Goal: Task Accomplishment & Management: Use online tool/utility

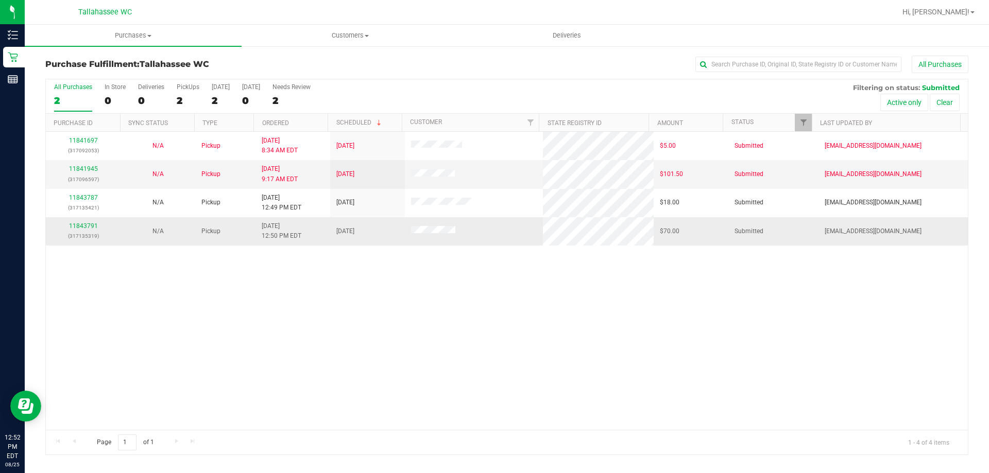
click at [83, 220] on td "11843791 (317135319)" at bounding box center [83, 231] width 75 height 28
click at [83, 225] on link "11843791" at bounding box center [83, 226] width 29 height 7
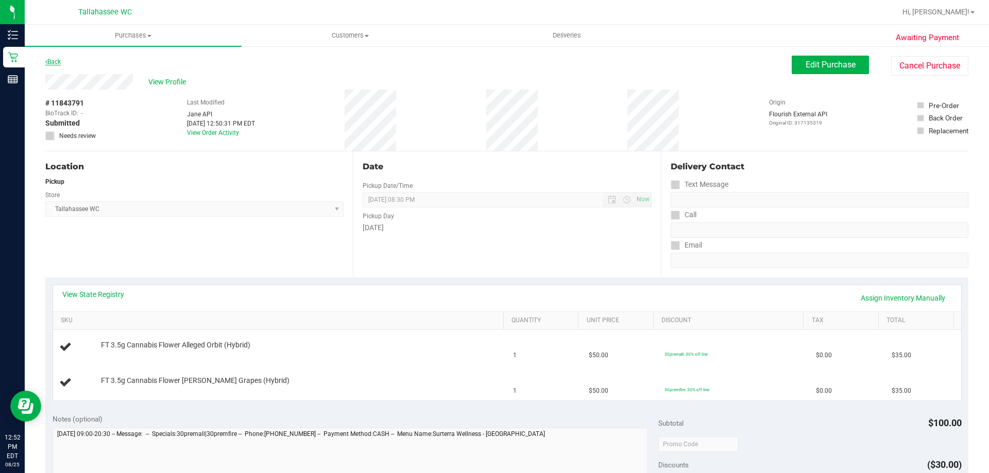
click at [55, 63] on link "Back" at bounding box center [52, 61] width 15 height 7
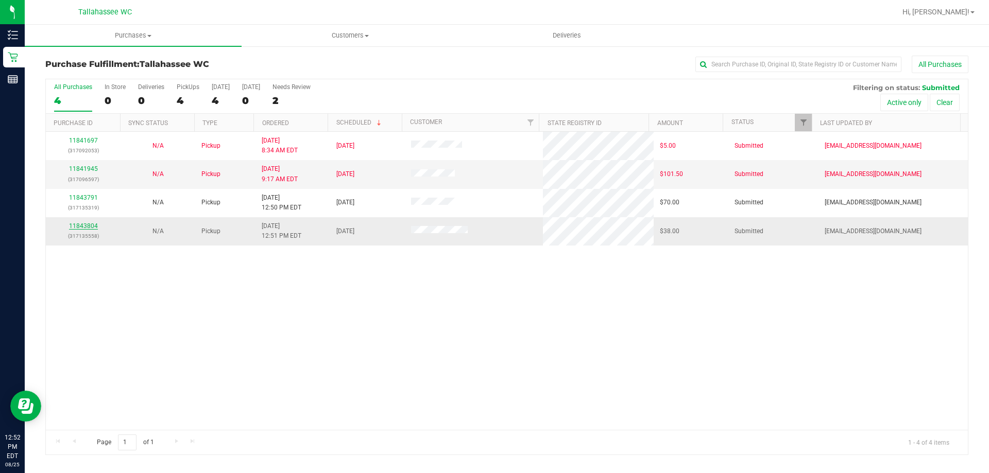
click at [96, 229] on link "11843804" at bounding box center [83, 226] width 29 height 7
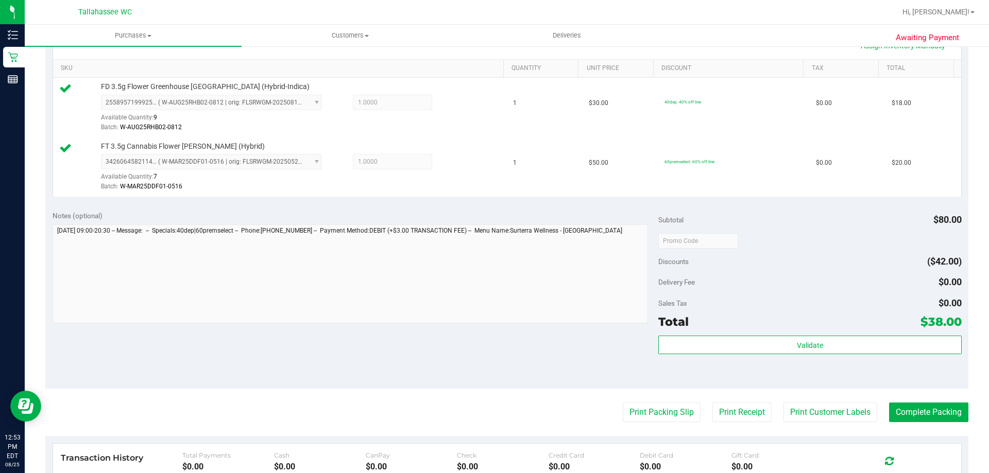
scroll to position [309, 0]
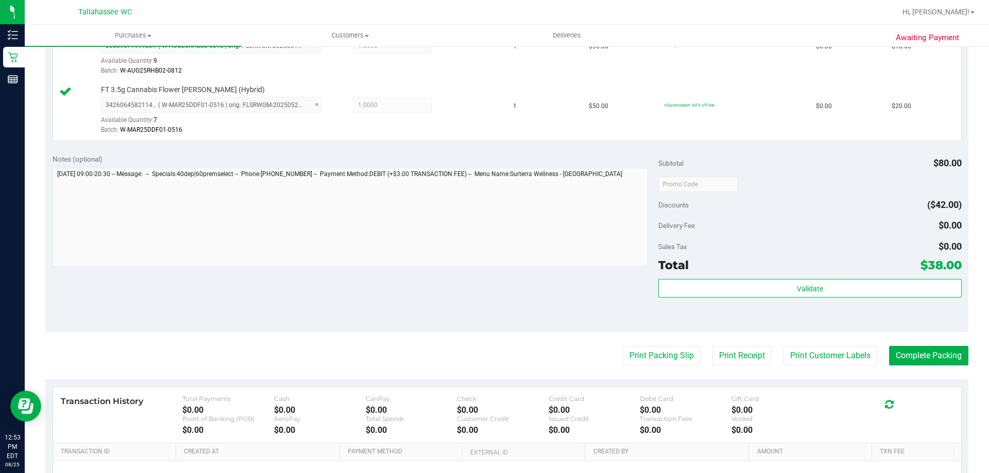
click at [680, 304] on div "Validate" at bounding box center [809, 302] width 303 height 46
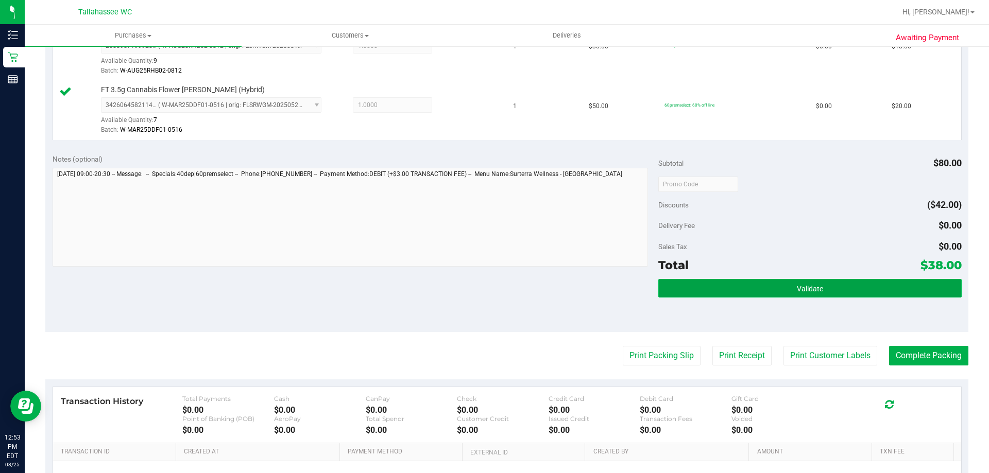
click at [681, 297] on button "Validate" at bounding box center [809, 288] width 303 height 19
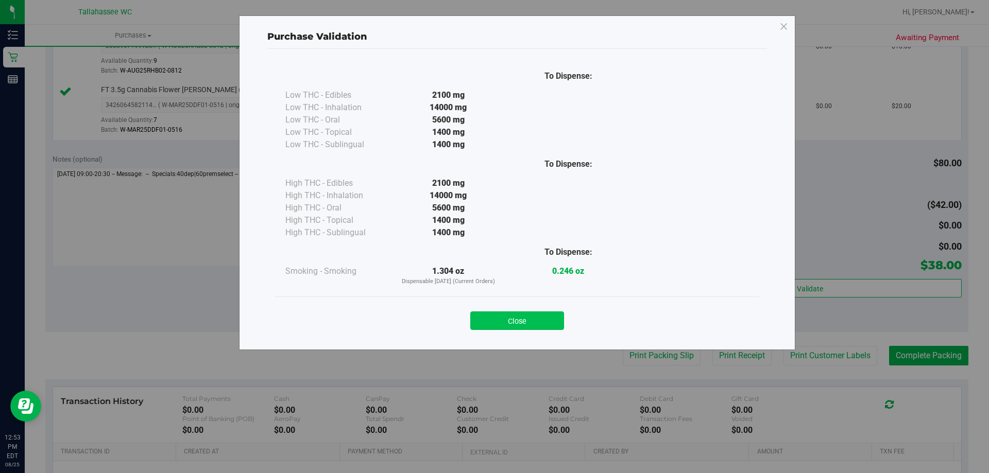
click at [528, 326] on button "Close" at bounding box center [517, 321] width 94 height 19
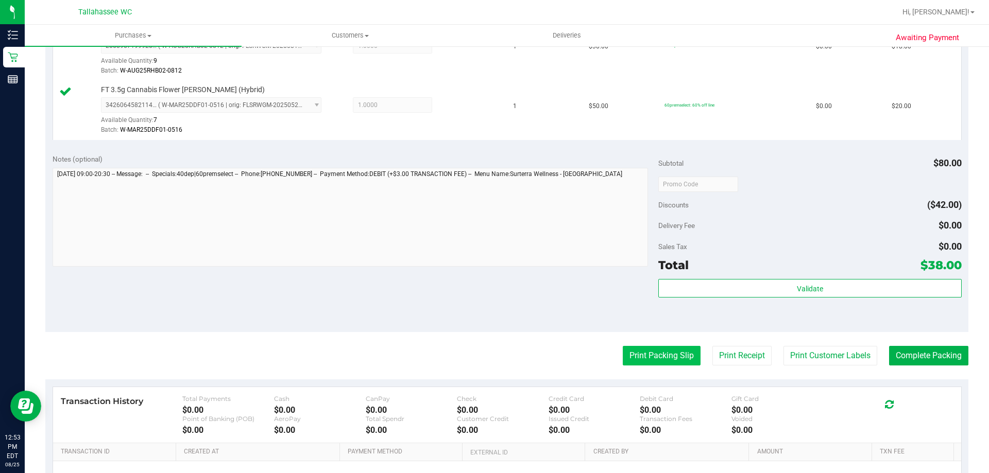
click at [644, 357] on button "Print Packing Slip" at bounding box center [662, 356] width 78 height 20
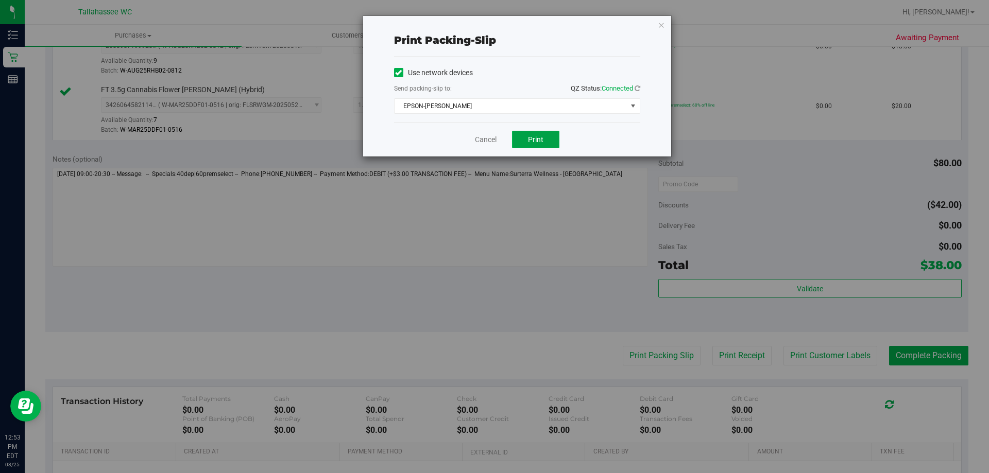
click at [526, 146] on button "Print" at bounding box center [535, 140] width 47 height 18
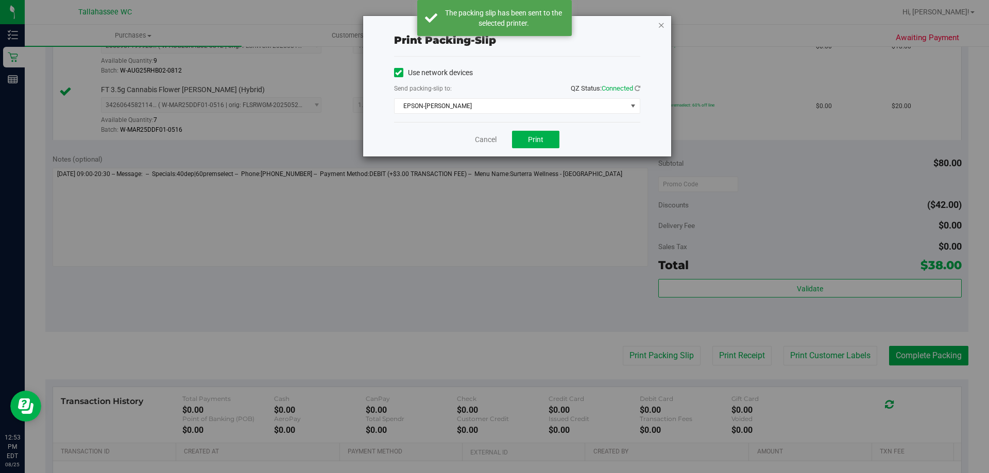
click at [663, 25] on icon "button" at bounding box center [661, 25] width 7 height 12
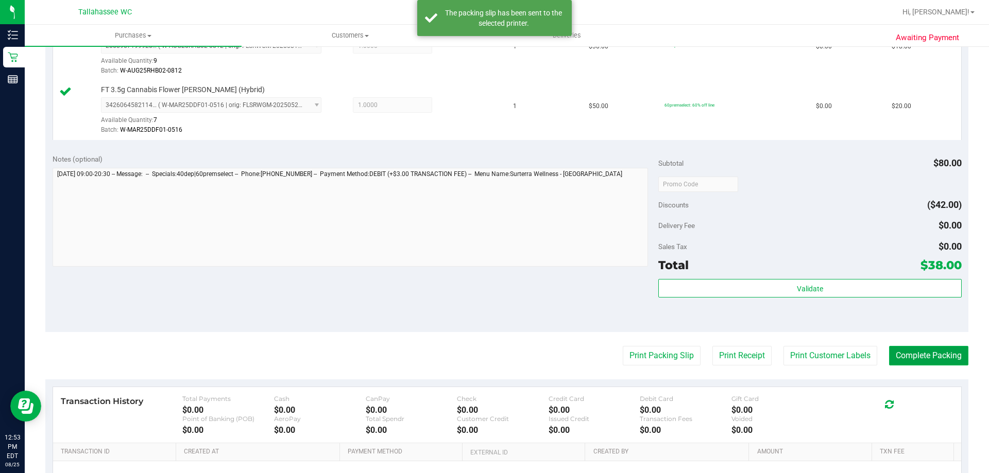
click at [930, 363] on button "Complete Packing" at bounding box center [928, 356] width 79 height 20
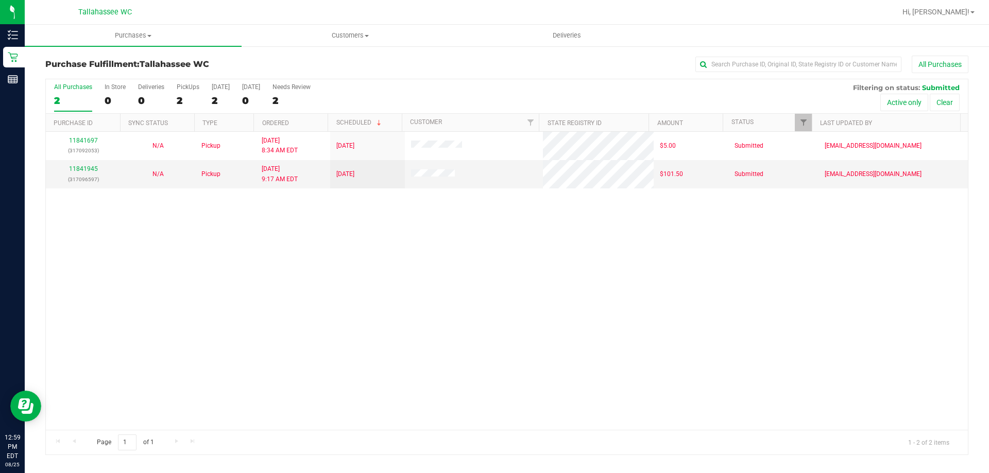
click at [960, 18] on div "Hi, [PERSON_NAME]!" at bounding box center [938, 12] width 80 height 18
click at [961, 16] on span "Hi, [PERSON_NAME]!" at bounding box center [935, 12] width 67 height 8
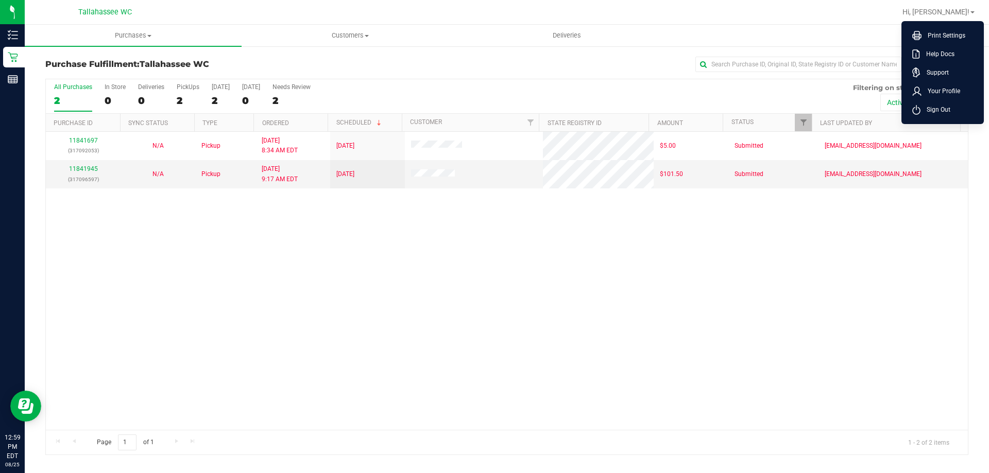
click at [813, 15] on div at bounding box center [539, 12] width 711 height 20
